Goal: Task Accomplishment & Management: Use online tool/utility

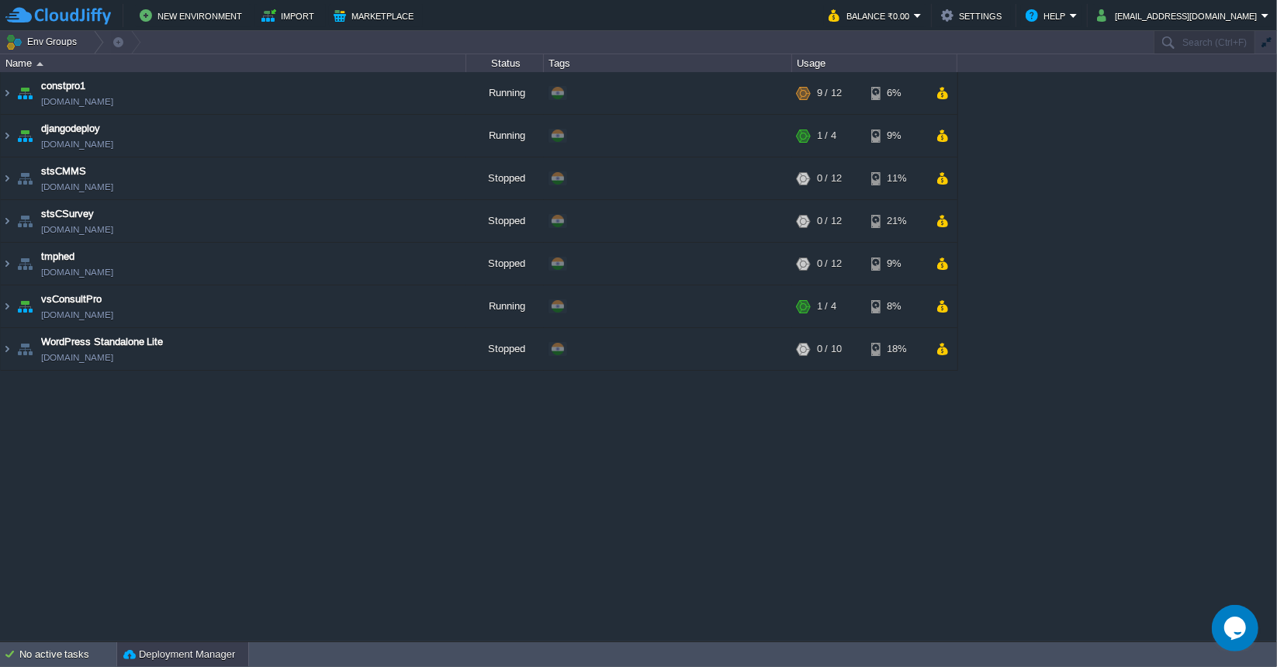
click at [202, 650] on button "Deployment Manager" at bounding box center [179, 655] width 112 height 16
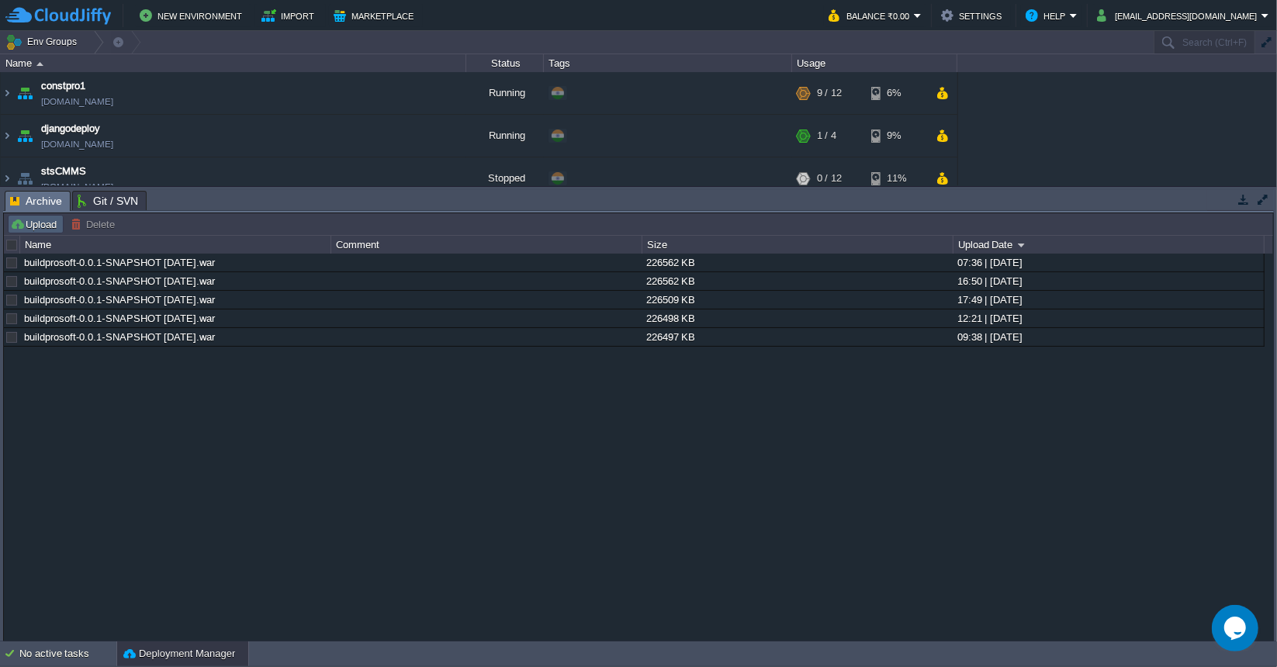
click at [44, 225] on button "Upload" at bounding box center [35, 224] width 51 height 14
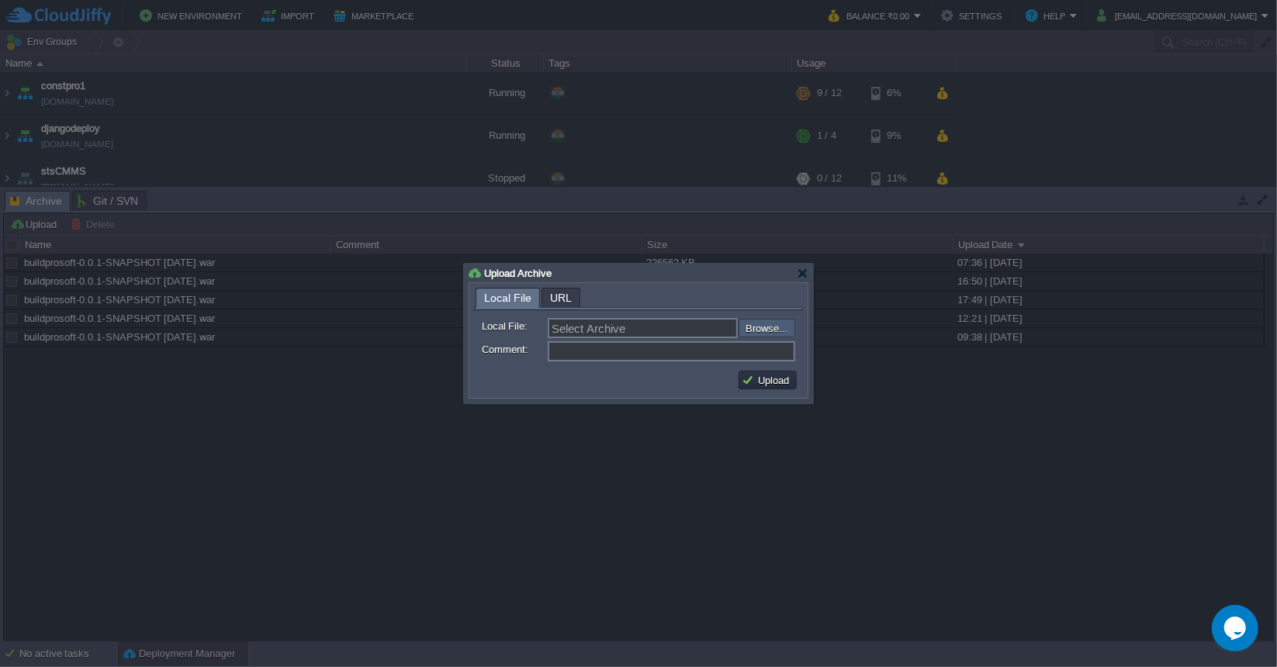
click at [785, 326] on input "file" at bounding box center [697, 328] width 196 height 18
type input "C:\fakepath\buildprosoft-0.0.1-SNAPSHOT [DATE].war"
type input "buildprosoft-0.0.1-SNAPSHOT [DATE].war"
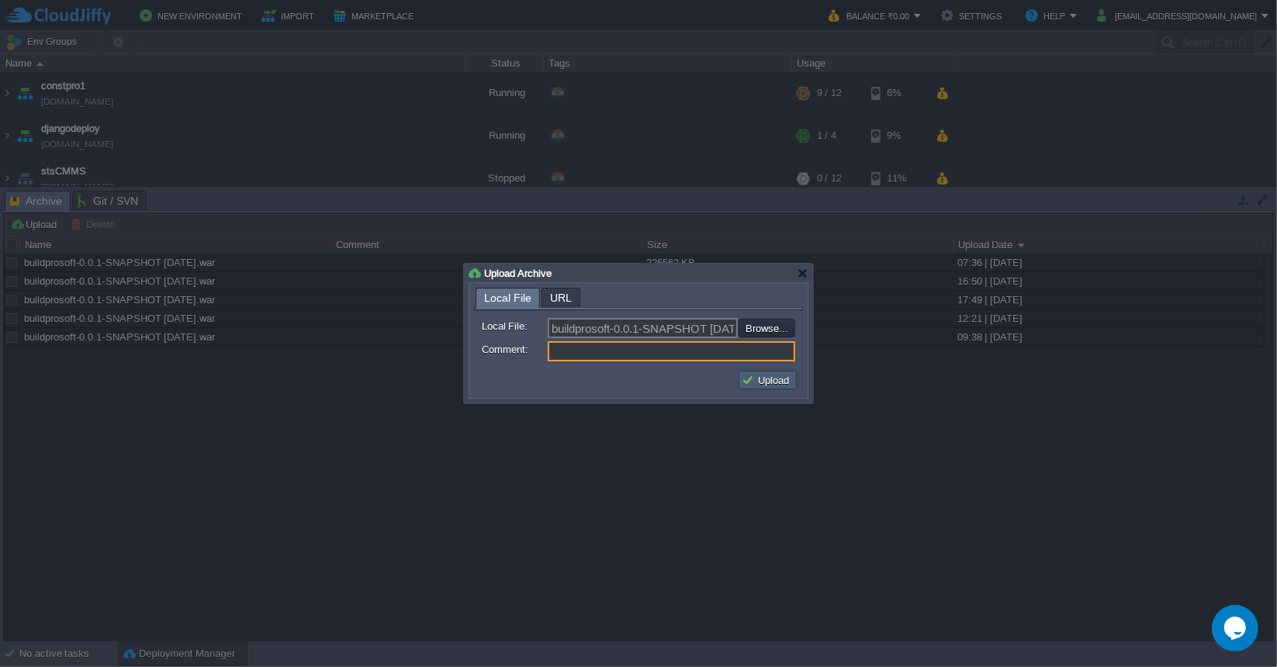
click at [768, 381] on button "Upload" at bounding box center [768, 380] width 52 height 14
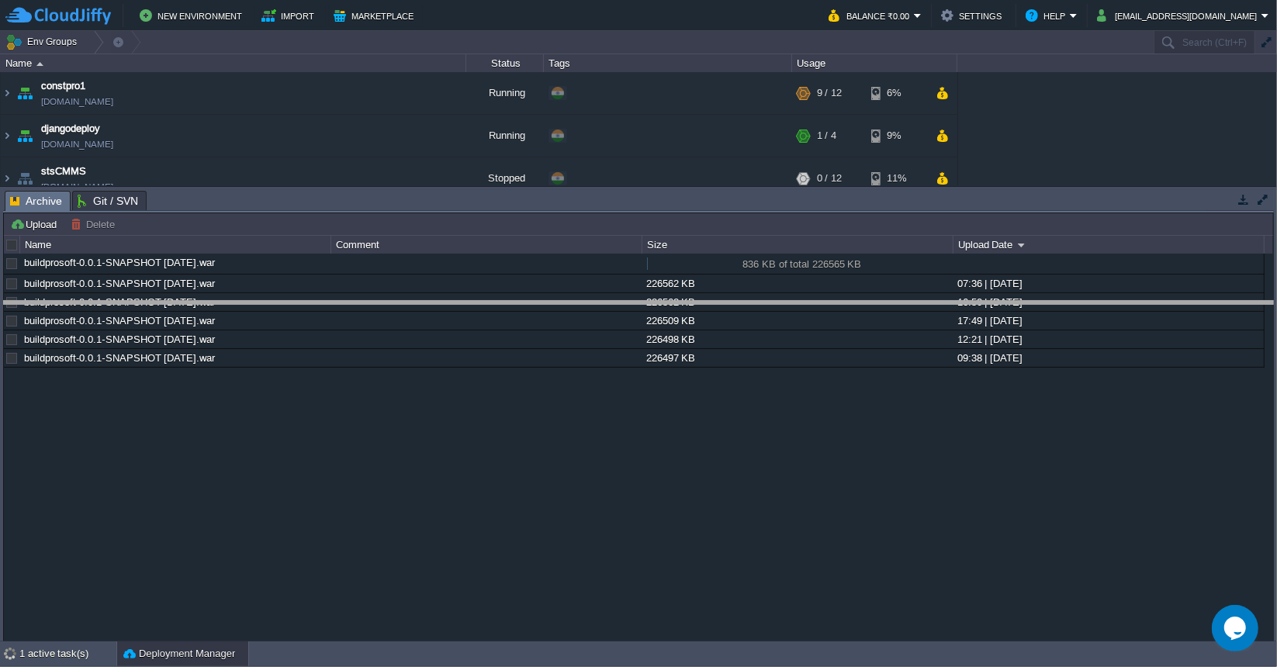
drag, startPoint x: 543, startPoint y: 196, endPoint x: 554, endPoint y: 307, distance: 110.7
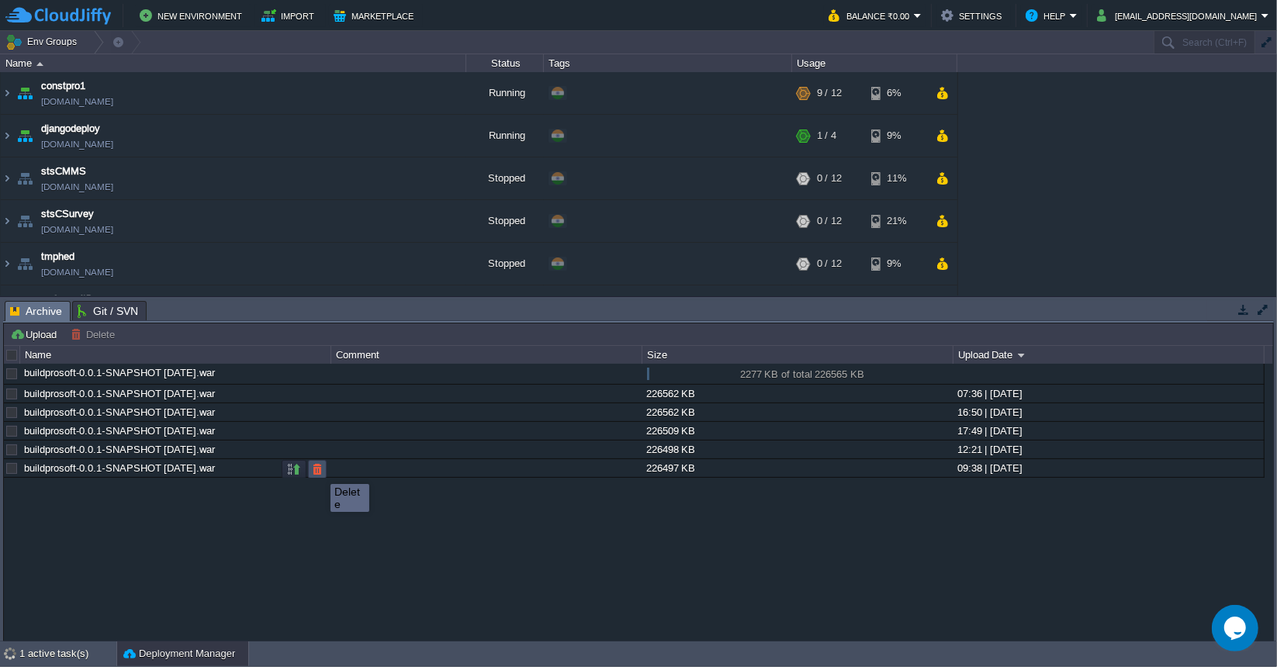
click at [319, 470] on button "button" at bounding box center [317, 470] width 14 height 14
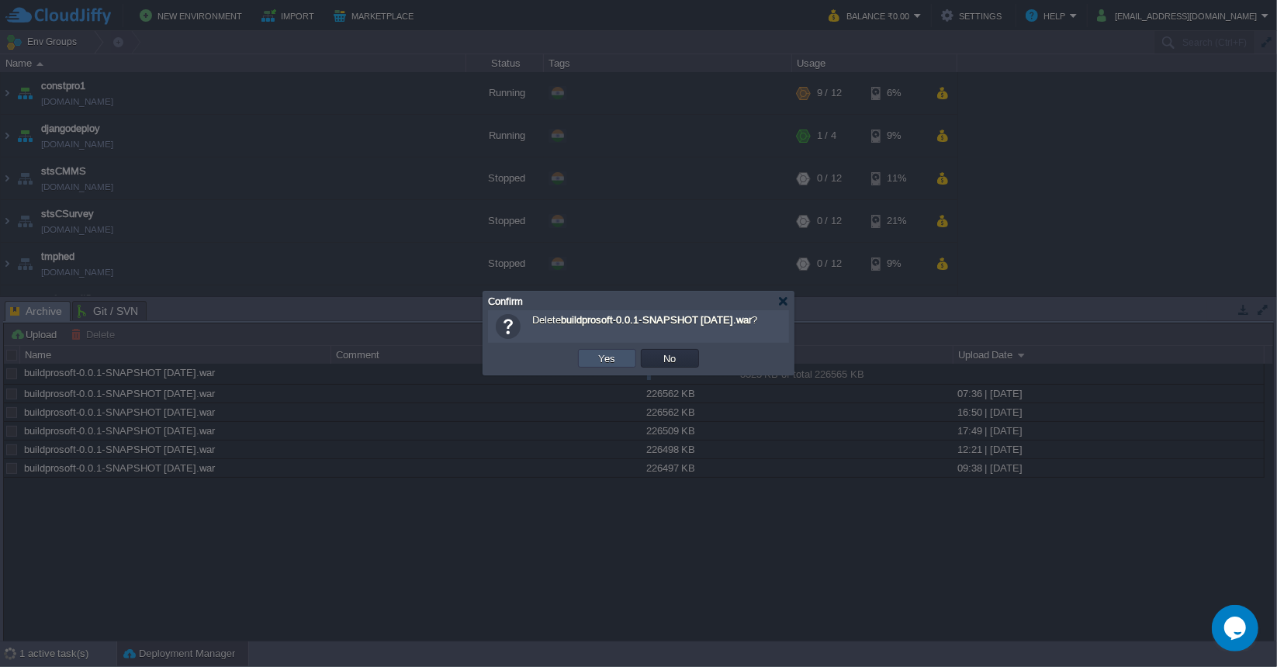
click at [615, 362] on button "Yes" at bounding box center [607, 359] width 26 height 14
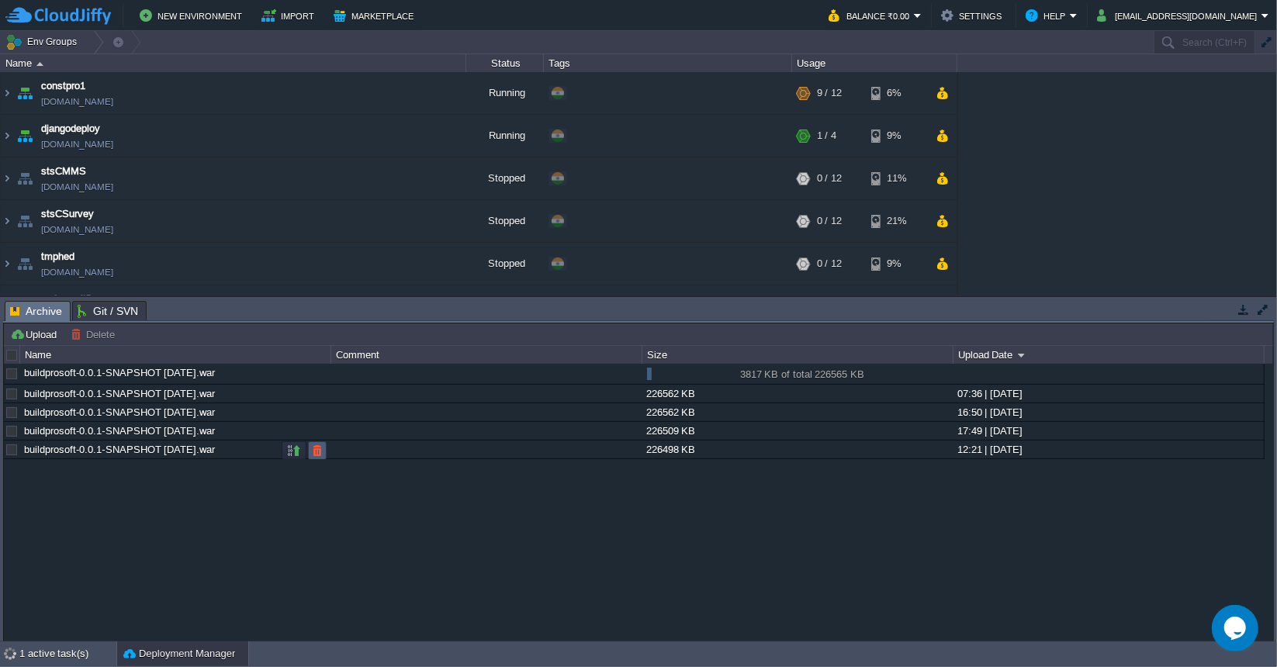
click at [314, 448] on button "button" at bounding box center [317, 451] width 14 height 14
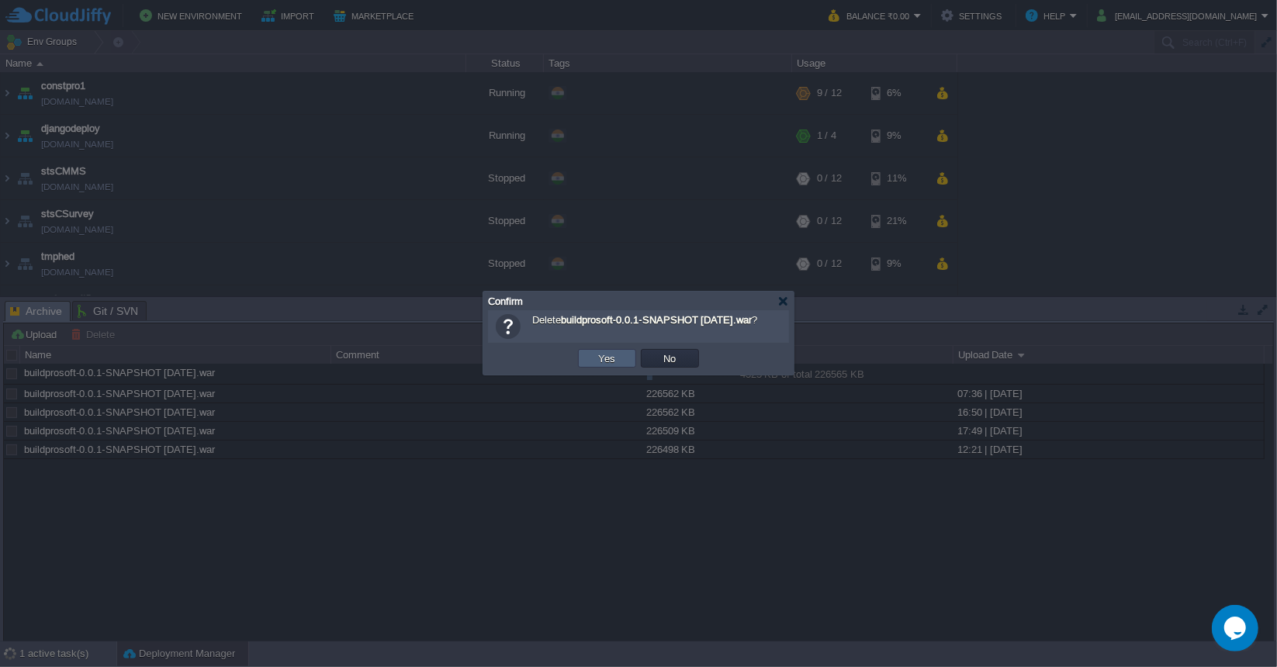
click at [612, 362] on button "Yes" at bounding box center [607, 359] width 26 height 14
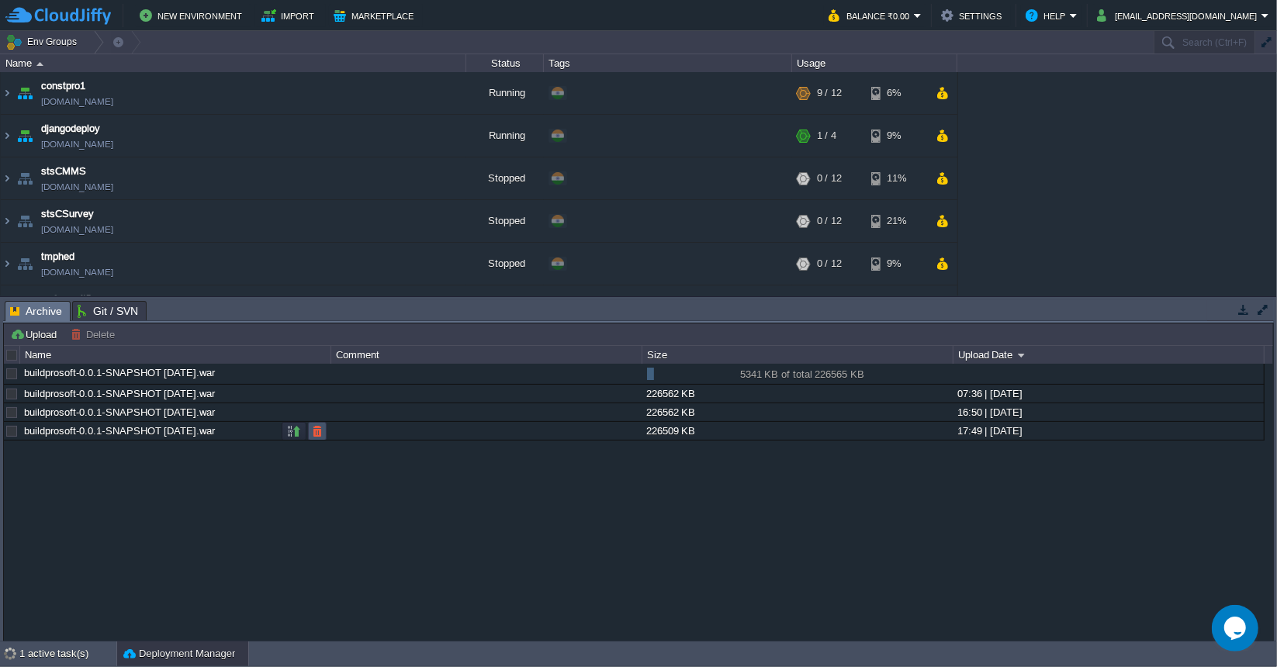
click at [315, 431] on button "button" at bounding box center [317, 431] width 14 height 14
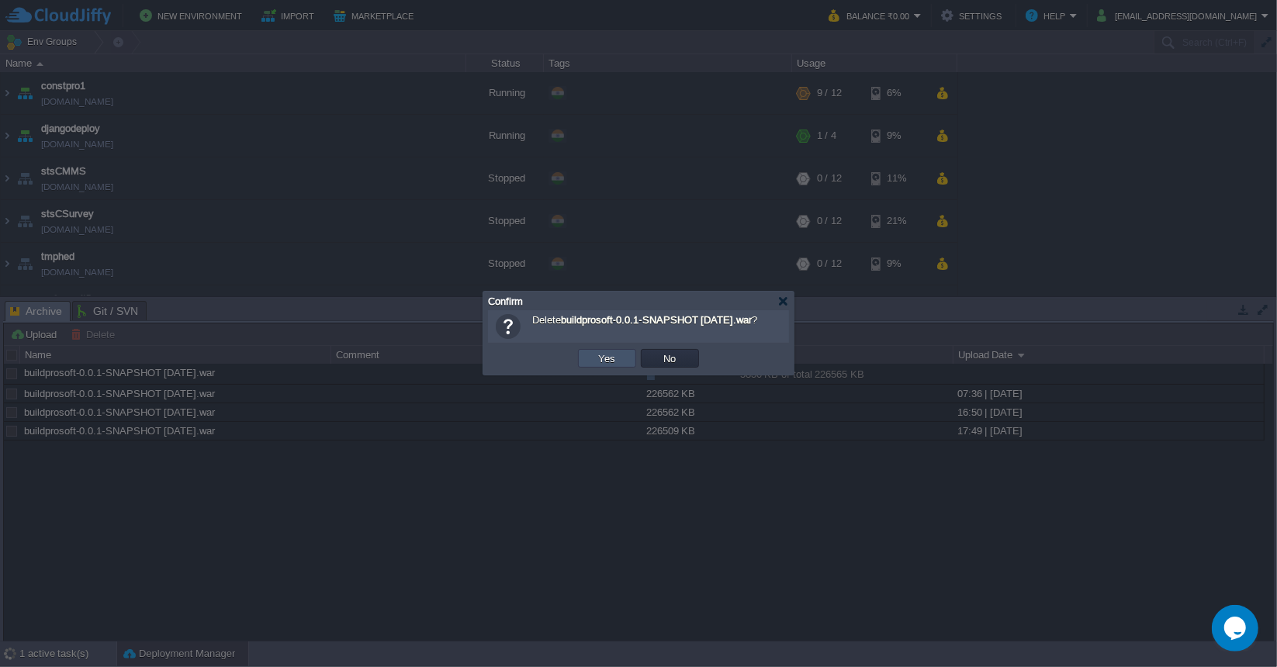
click at [600, 358] on button "Yes" at bounding box center [607, 359] width 26 height 14
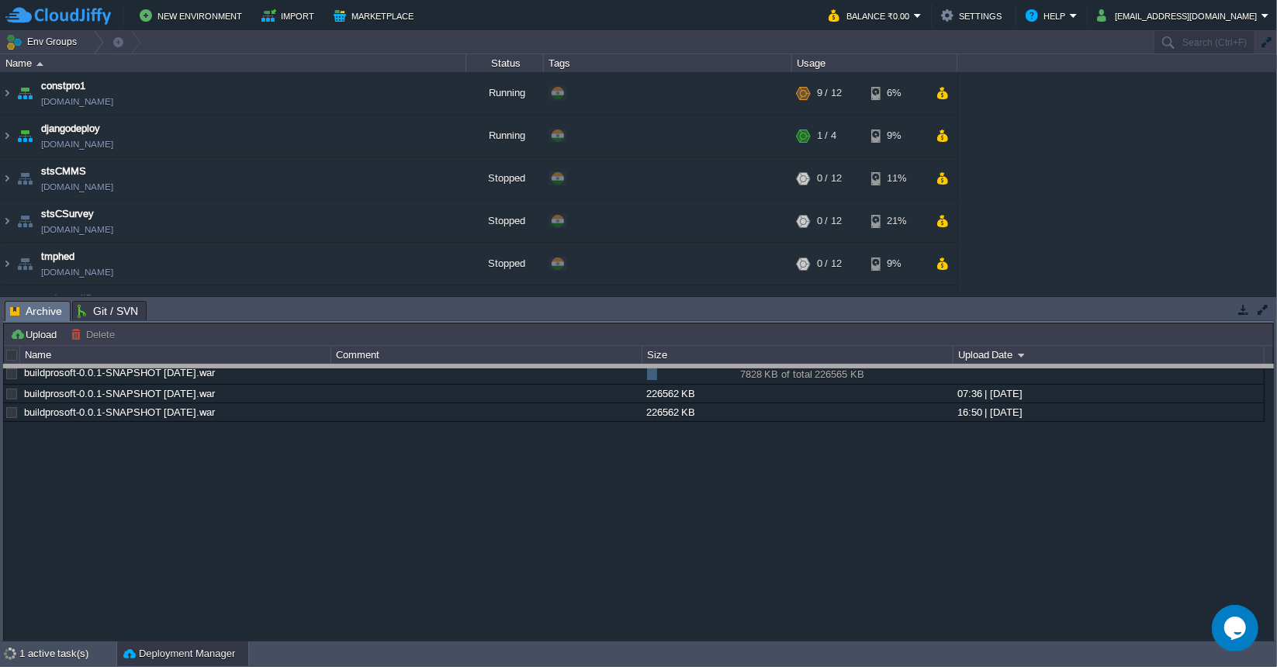
drag, startPoint x: 515, startPoint y: 310, endPoint x: 518, endPoint y: 376, distance: 66.0
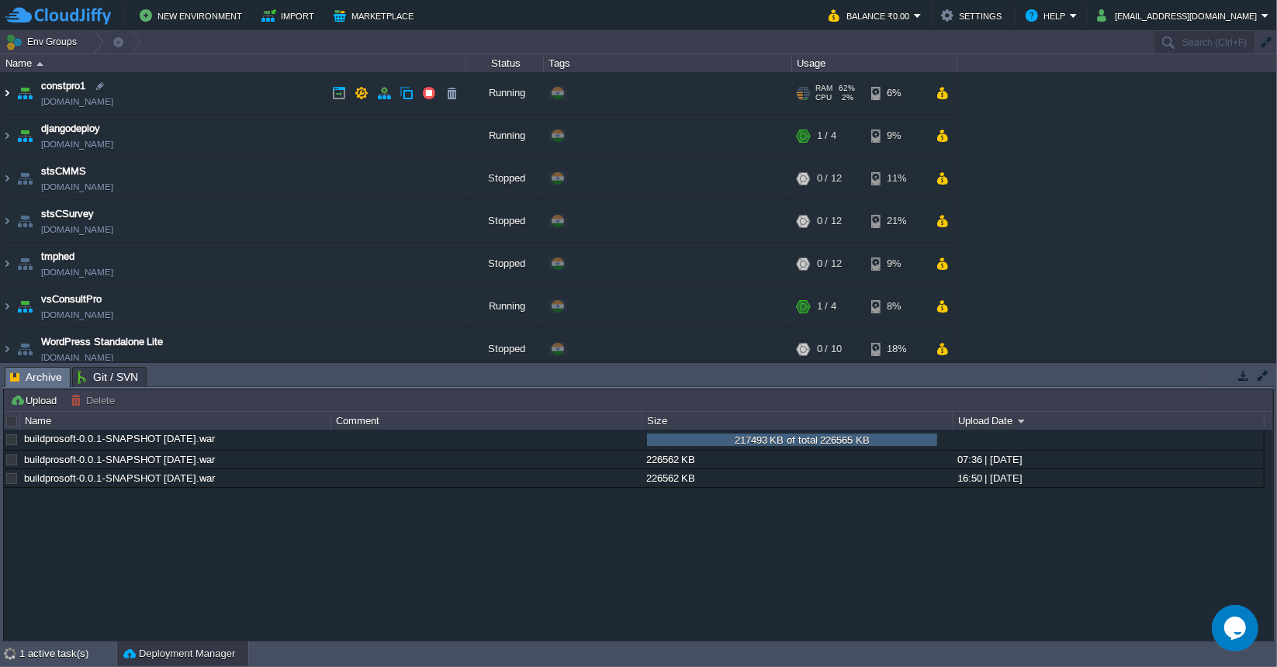
click at [8, 95] on img at bounding box center [7, 93] width 12 height 42
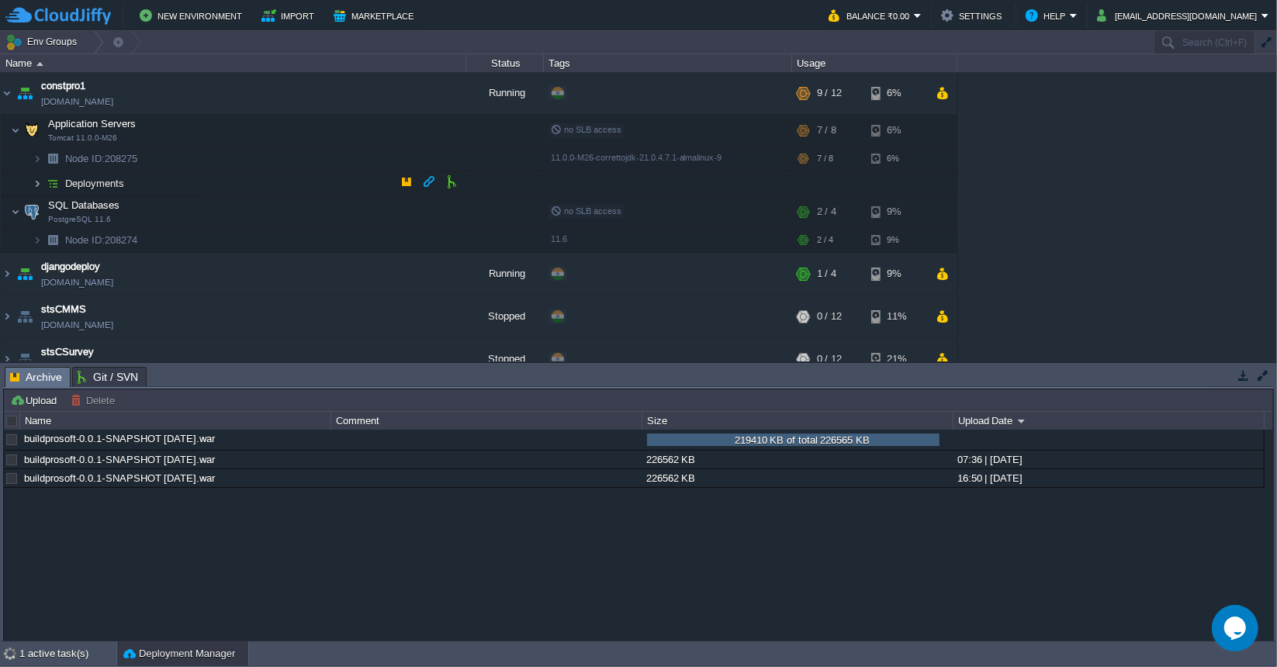
click at [40, 178] on img at bounding box center [37, 184] width 9 height 24
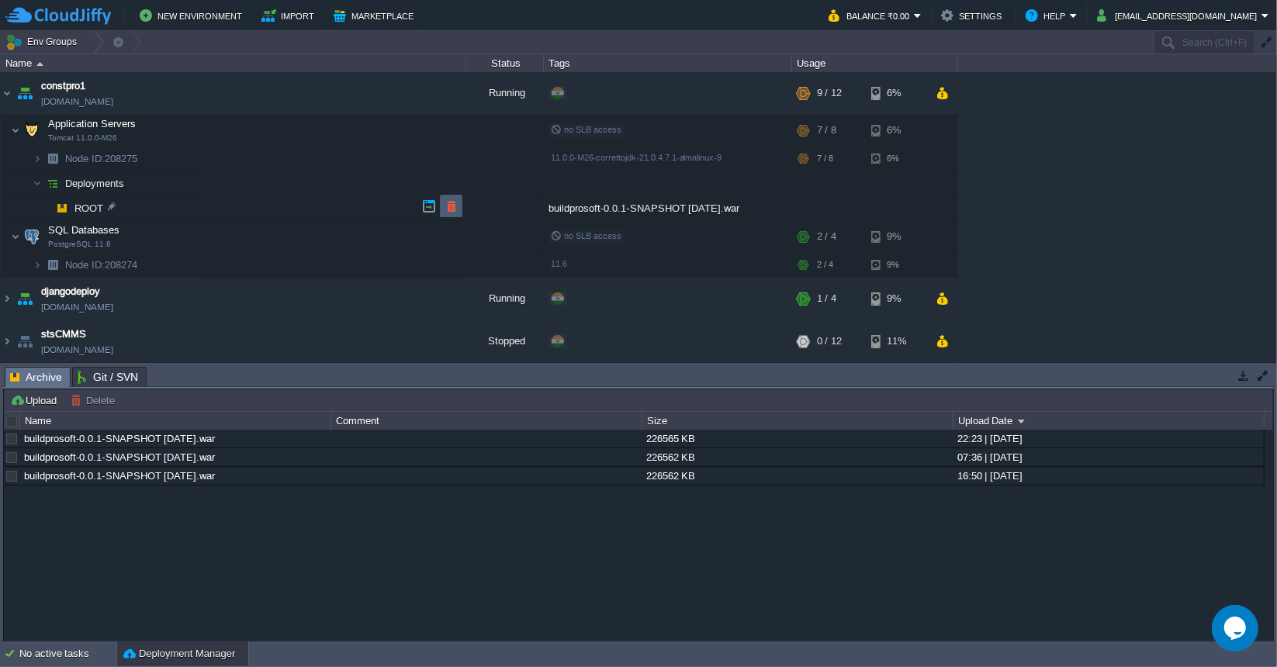
click at [450, 203] on button "button" at bounding box center [452, 206] width 14 height 14
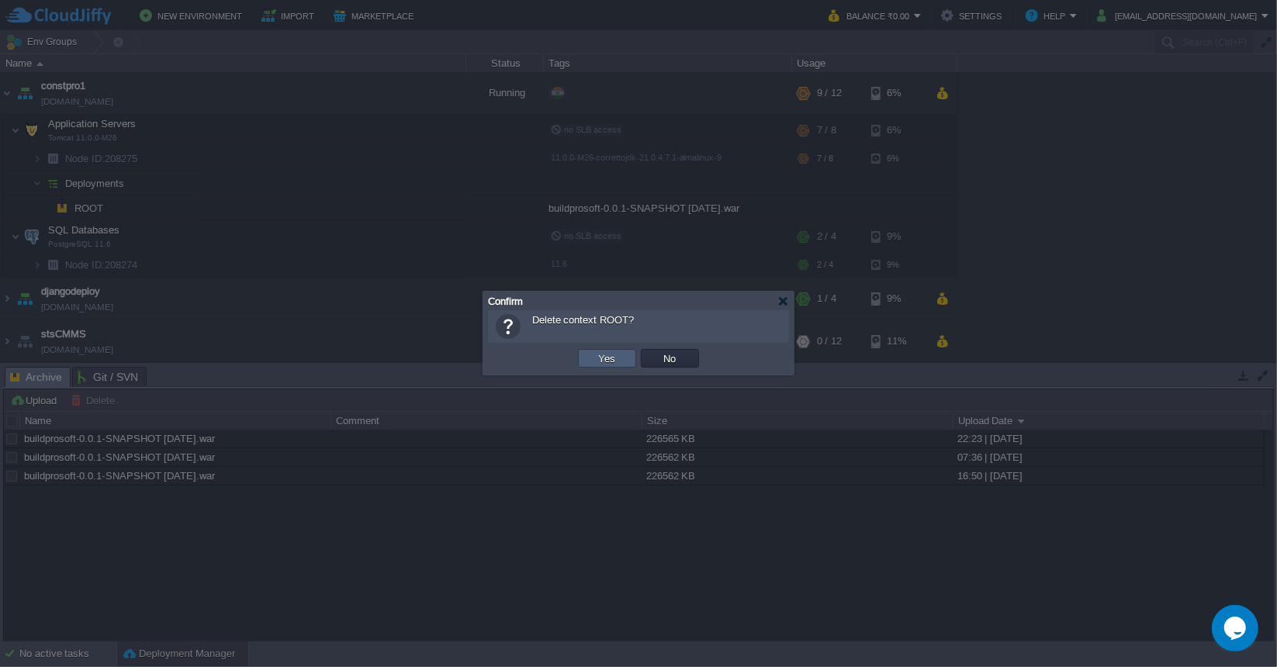
click at [622, 357] on td "Yes" at bounding box center [607, 358] width 58 height 19
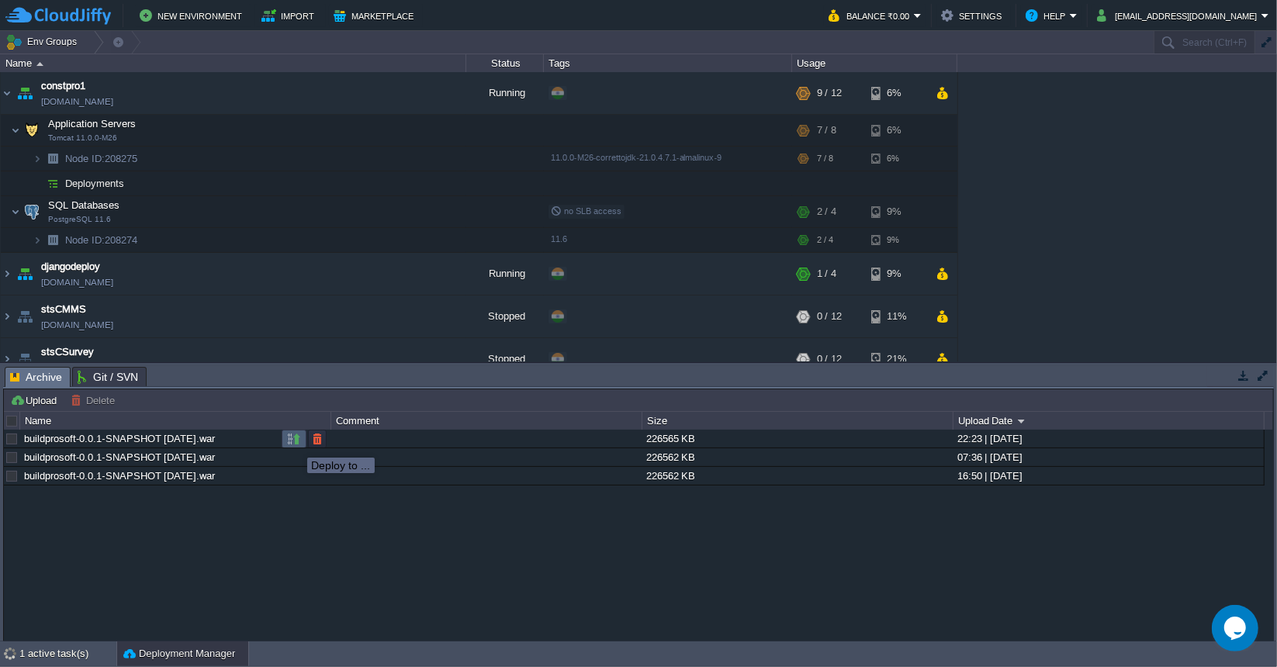
click at [296, 444] on button "button" at bounding box center [294, 439] width 14 height 14
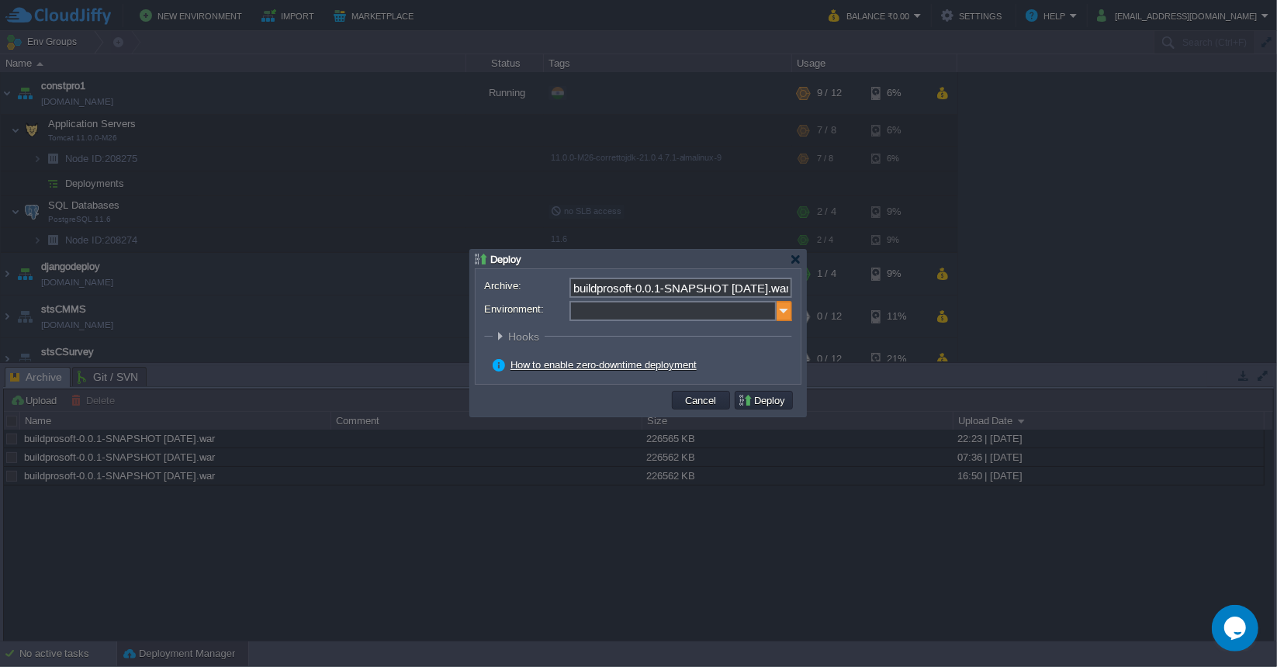
click at [783, 308] on img at bounding box center [785, 311] width 16 height 20
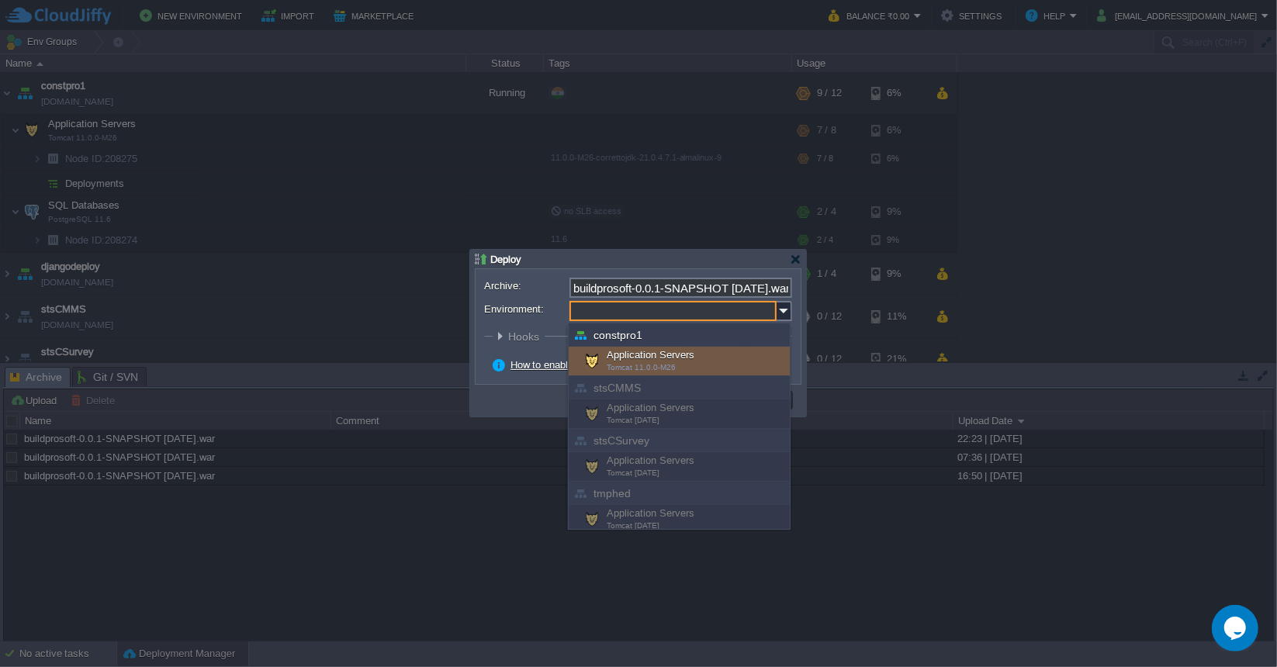
click at [691, 354] on div "Application Servers Tomcat 11.0.0-M26" at bounding box center [679, 361] width 221 height 29
type input "Application Servers (constpro1)"
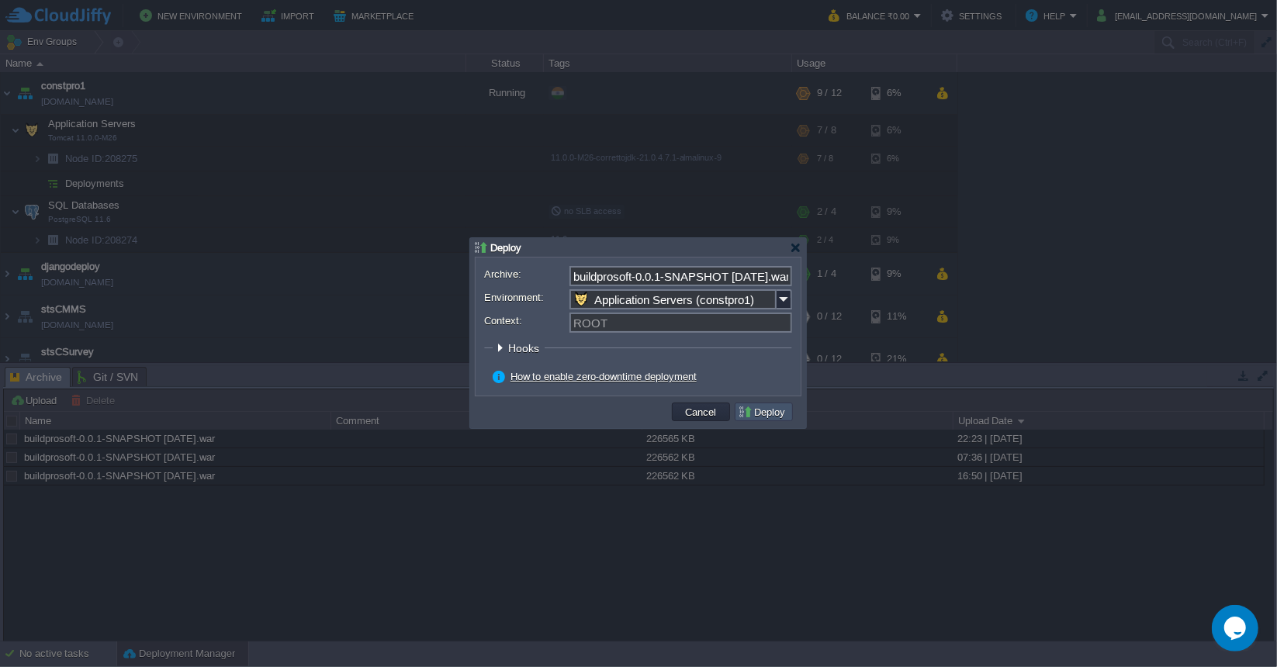
click at [763, 410] on button "Deploy" at bounding box center [764, 412] width 52 height 14
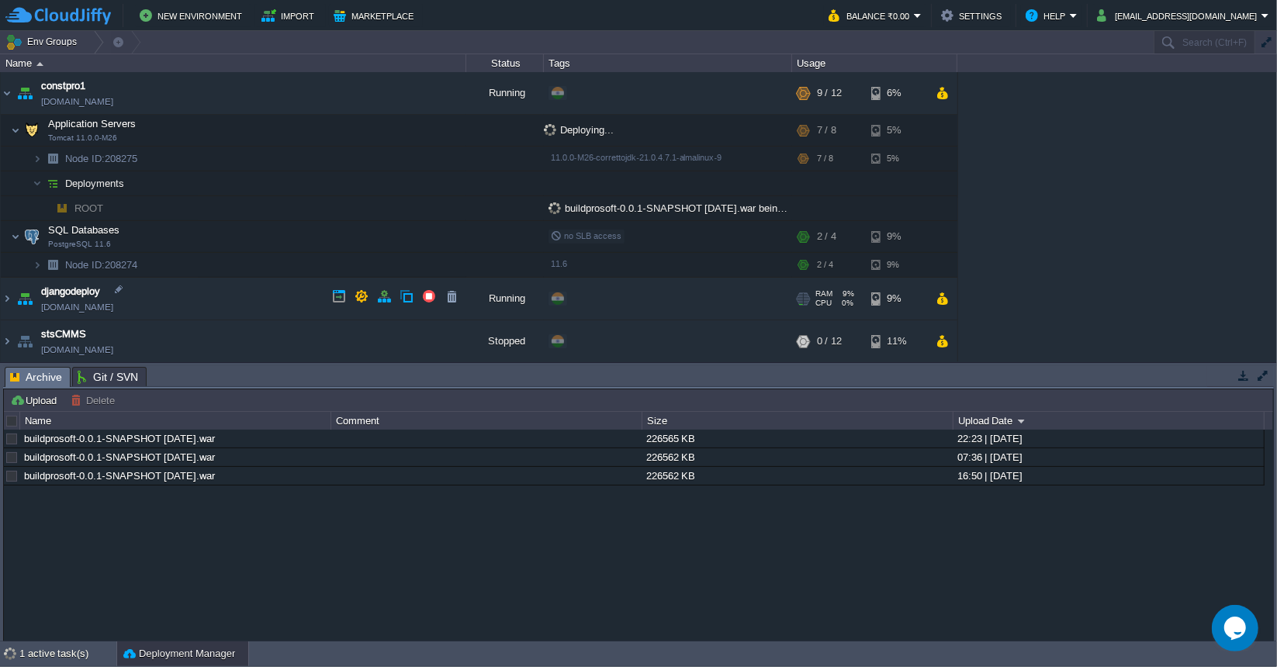
click at [693, 307] on div "+ Add to Env Group" at bounding box center [667, 299] width 243 height 43
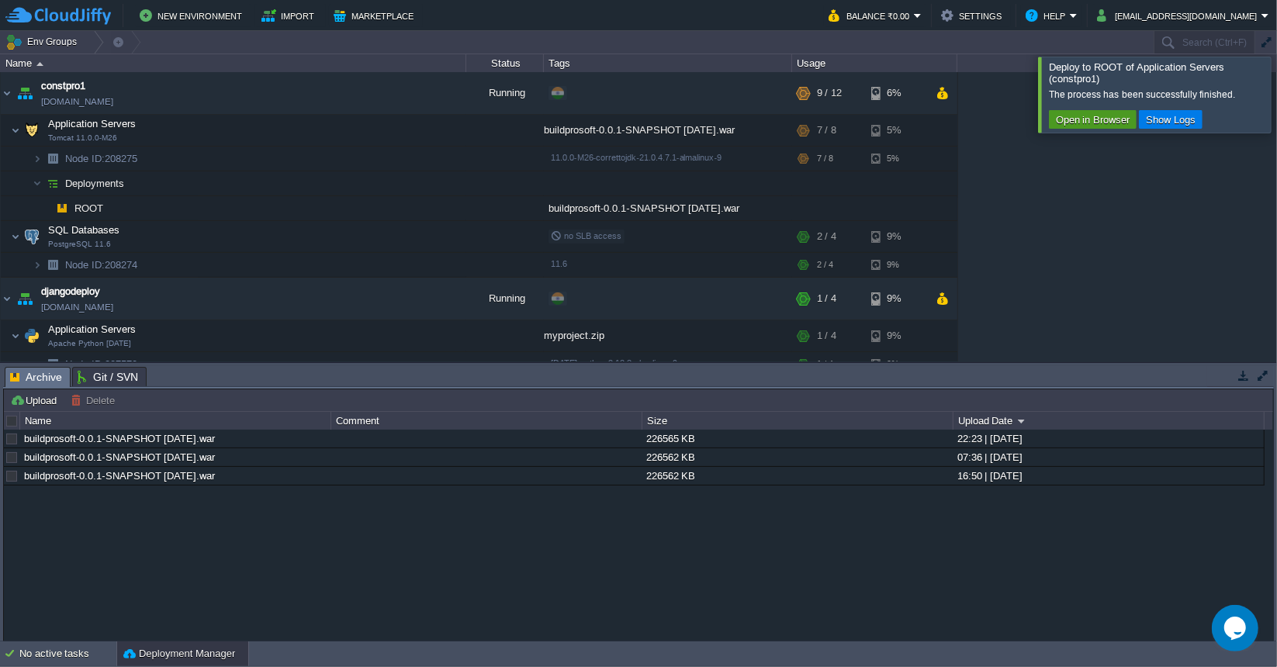
click at [1071, 126] on button "Open in Browser" at bounding box center [1093, 120] width 83 height 14
